Goal: Find specific page/section: Find specific page/section

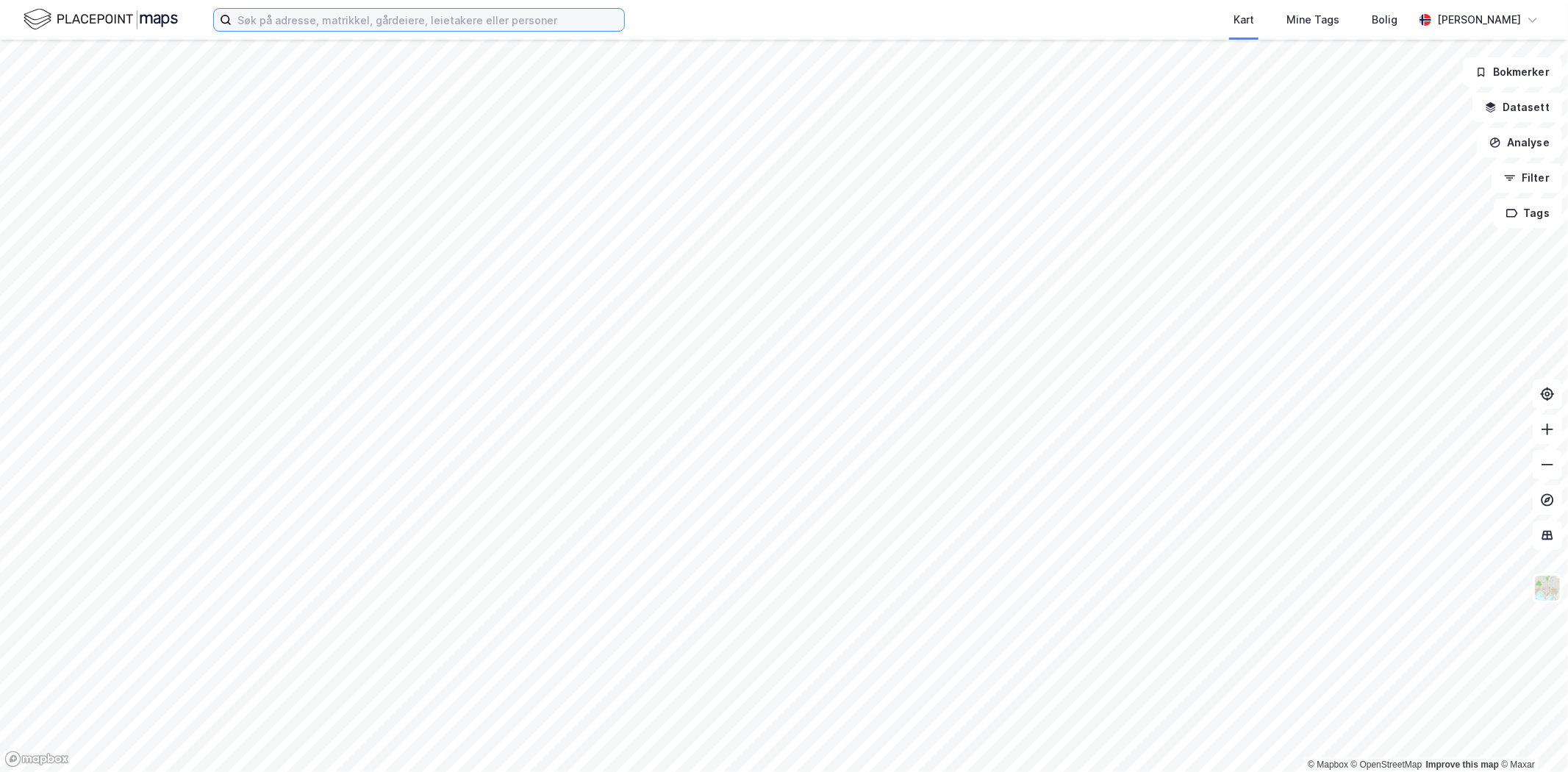
click at [328, 26] on input at bounding box center [428, 19] width 393 height 22
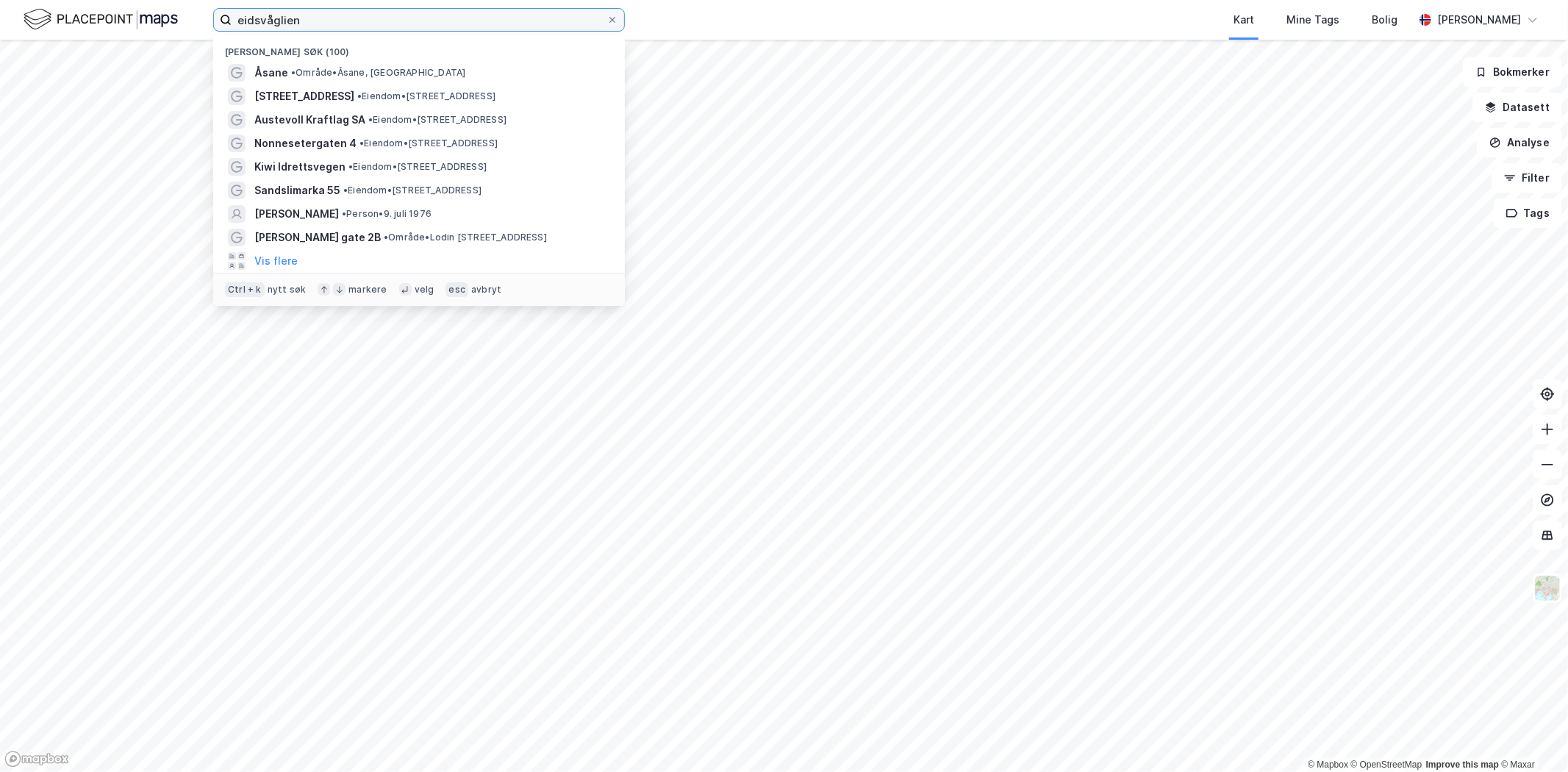
type input "eidsvåglien"
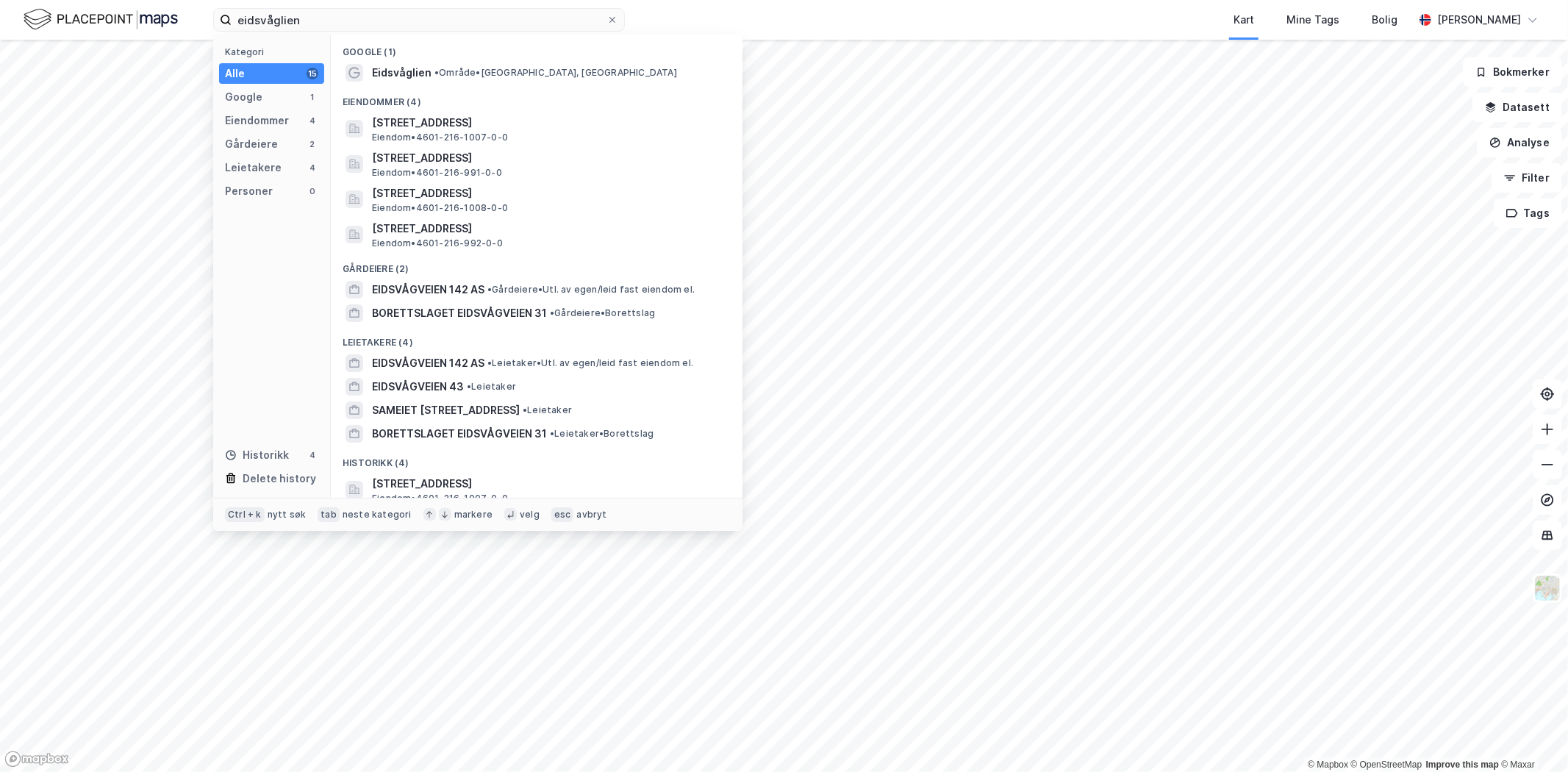
click at [424, 81] on div "Eidsvåglien • Område • [GEOGRAPHIC_DATA], [GEOGRAPHIC_DATA]" at bounding box center [537, 73] width 388 height 24
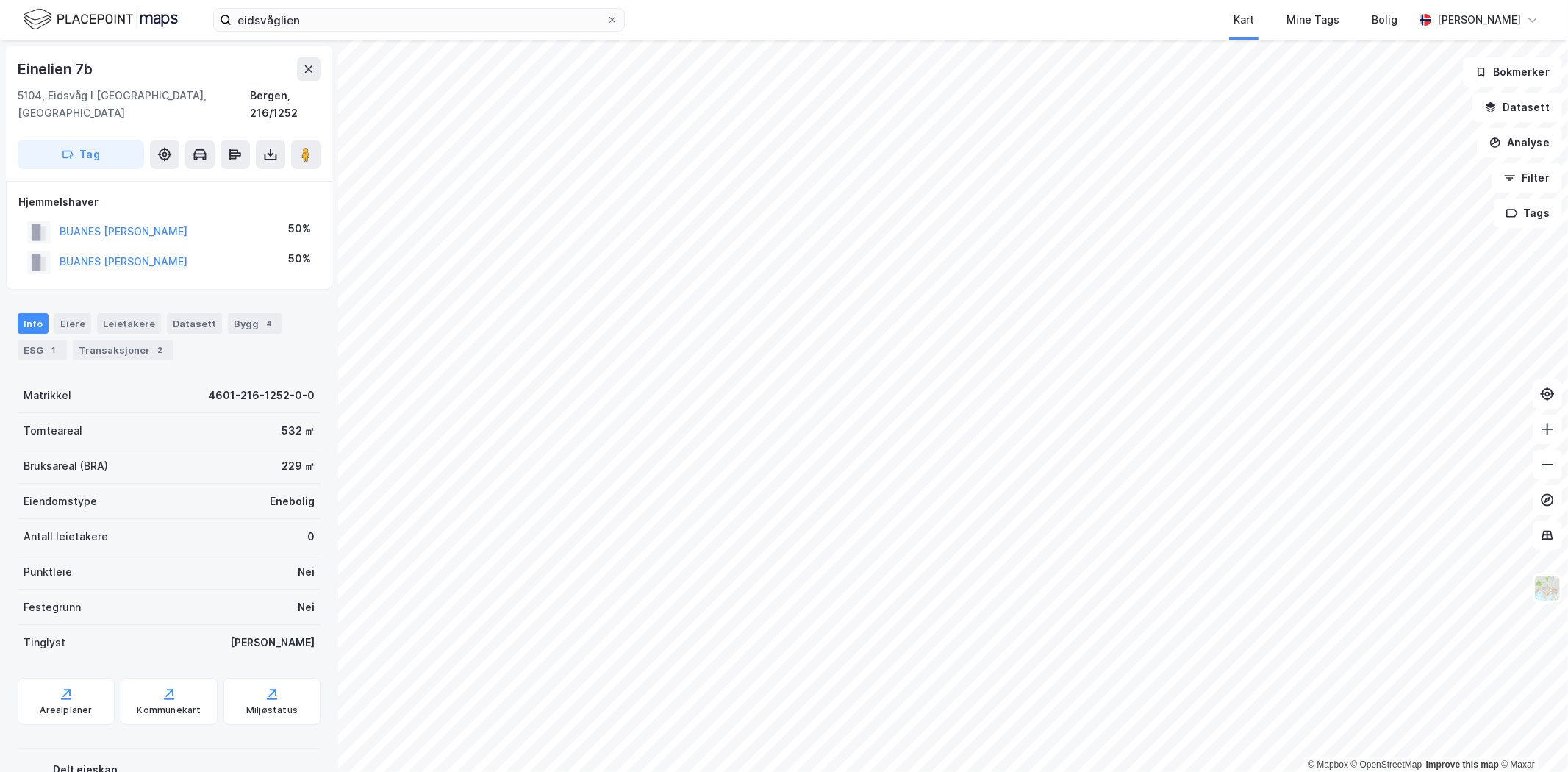
click at [84, 340] on div "Transaksjoner 2" at bounding box center [123, 350] width 100 height 21
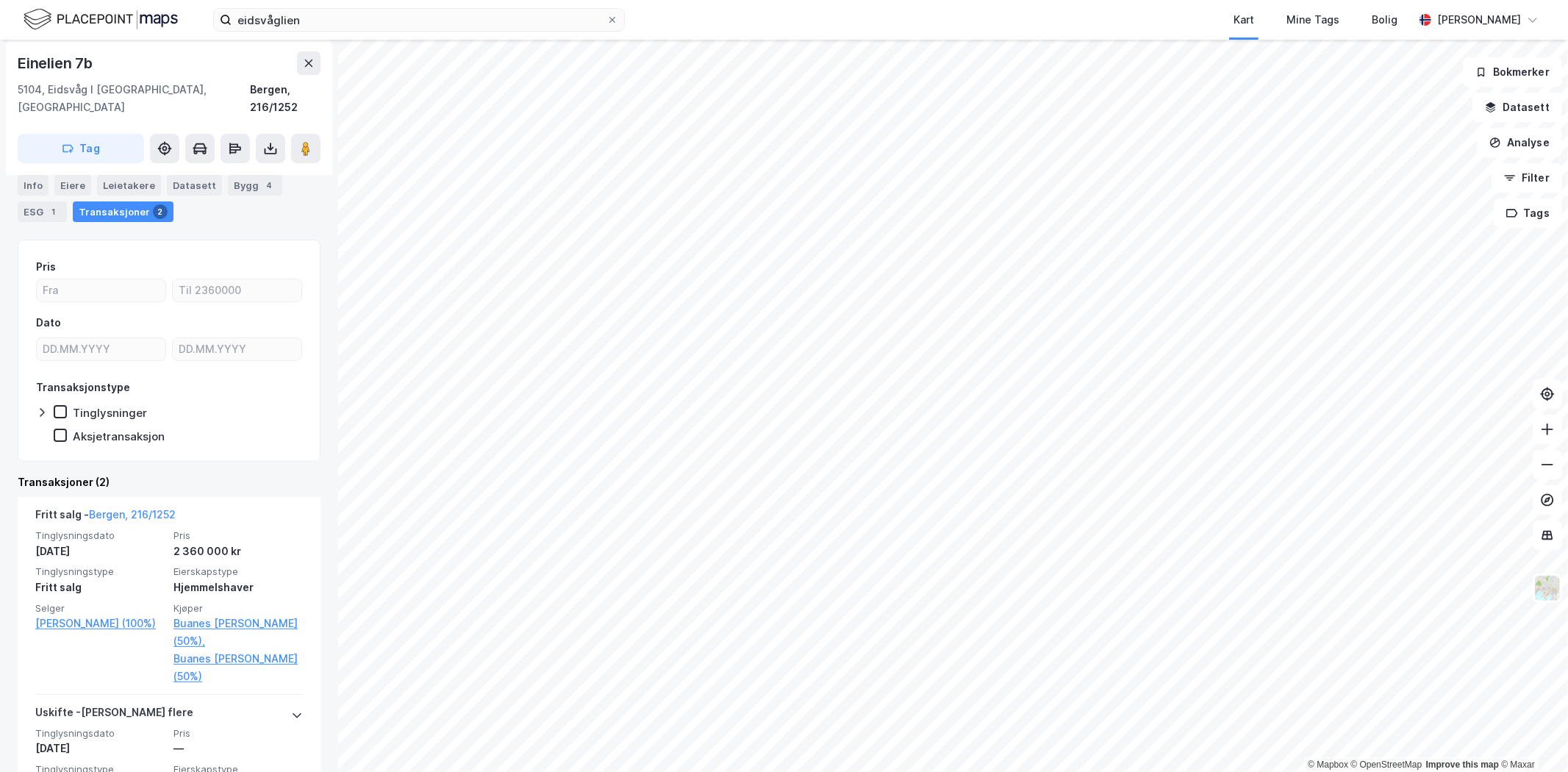
scroll to position [163, 0]
